Goal: Task Accomplishment & Management: Manage account settings

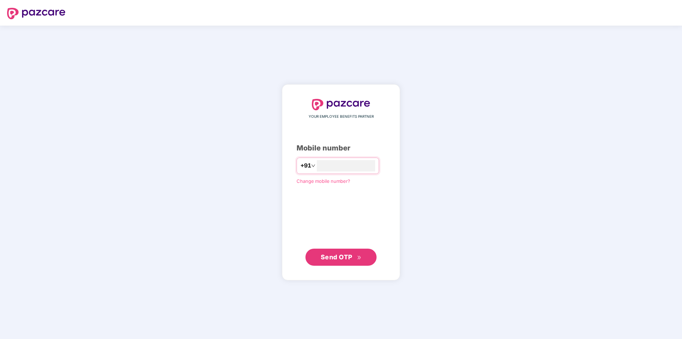
type input "**********"
click at [347, 256] on span "Send OTP" at bounding box center [337, 256] width 32 height 7
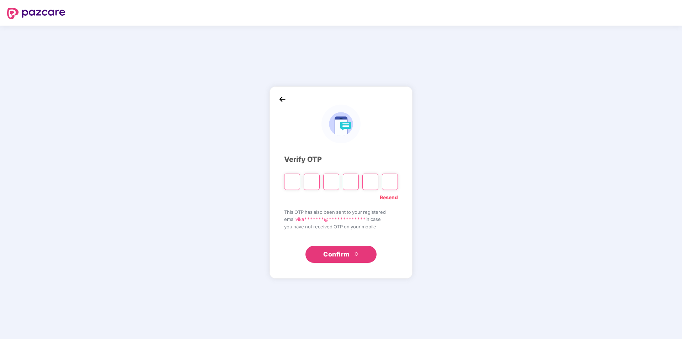
type input "*"
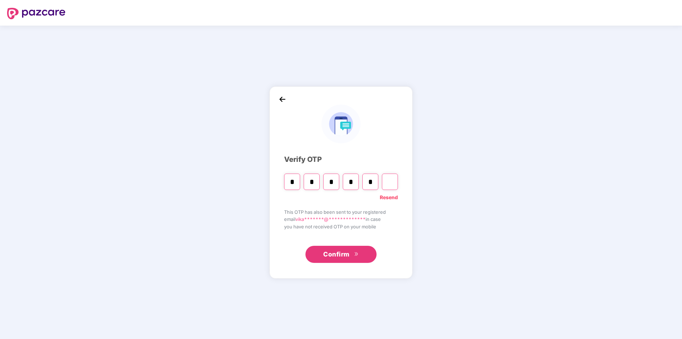
type input "*"
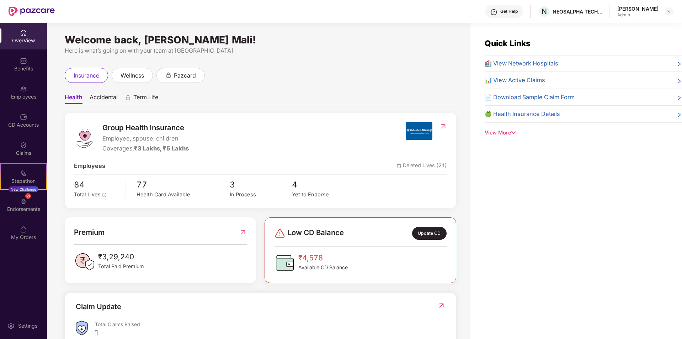
click at [426, 235] on div "Update CD" at bounding box center [429, 233] width 34 height 13
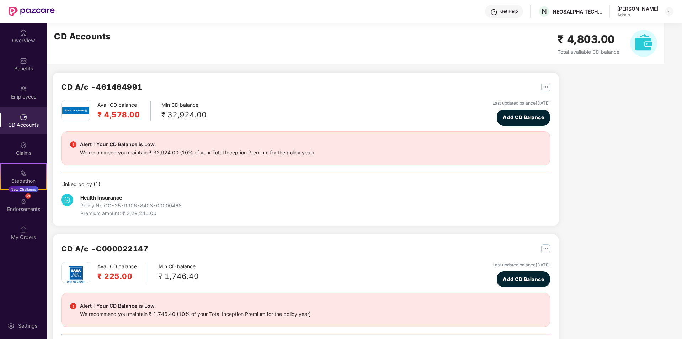
click at [106, 150] on div "We recommend you maintain ₹ 32,924.00 (10% of your Total Inception Premium for …" at bounding box center [197, 153] width 234 height 8
click at [510, 121] on span "Add CD Balance" at bounding box center [523, 117] width 41 height 8
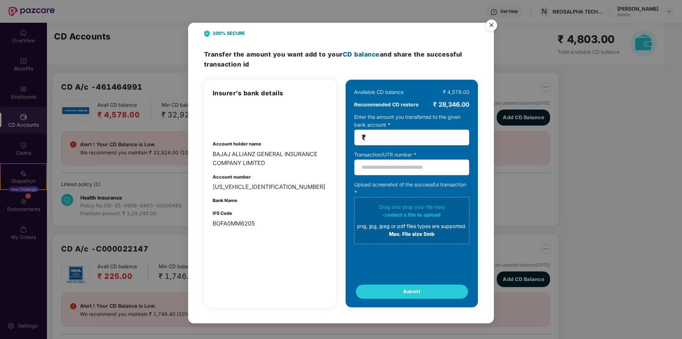
click at [493, 25] on img "Close" at bounding box center [491, 26] width 20 height 20
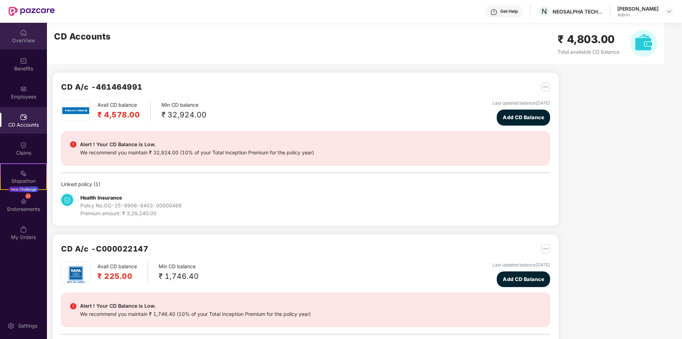
click at [28, 33] on div "OverView" at bounding box center [23, 36] width 47 height 27
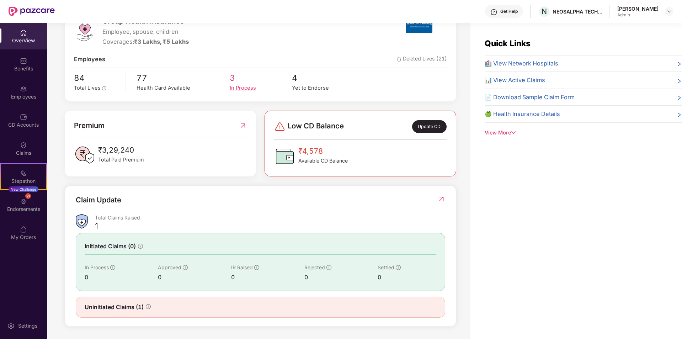
scroll to position [107, 0]
click at [18, 119] on div "CD Accounts" at bounding box center [23, 120] width 47 height 27
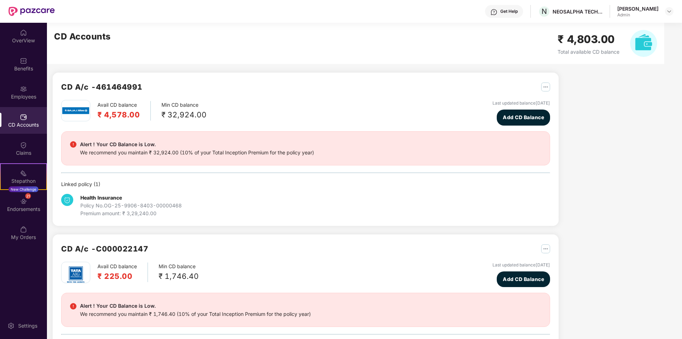
click at [20, 120] on img at bounding box center [23, 116] width 7 height 7
click at [547, 86] on img "button" at bounding box center [545, 86] width 9 height 9
click at [577, 103] on div "CD Statement" at bounding box center [572, 102] width 33 height 8
